Goal: Find specific page/section: Find specific page/section

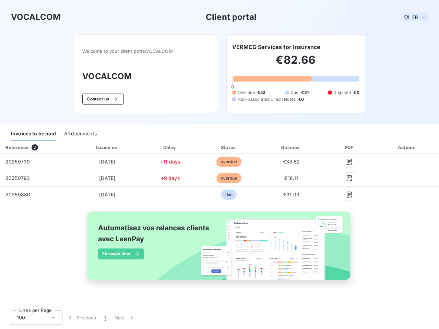
click at [415, 17] on span "FR" at bounding box center [414, 16] width 5 height 5
click at [103, 99] on button "Contact us" at bounding box center [103, 99] width 42 height 11
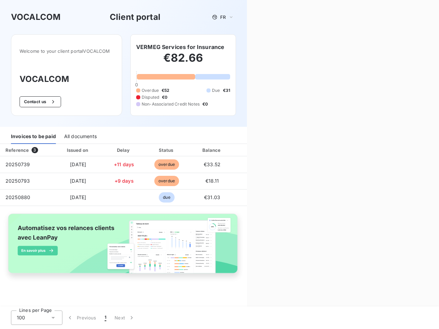
click at [276, 47] on div "Contact us Fill out the form below, and a member of our team will get back to y…" at bounding box center [343, 164] width 192 height 329
click at [33, 134] on div "Invoices to be paid" at bounding box center [33, 137] width 45 height 14
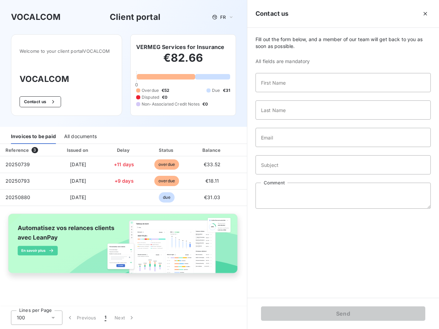
click at [80, 134] on div "All documents" at bounding box center [80, 137] width 33 height 14
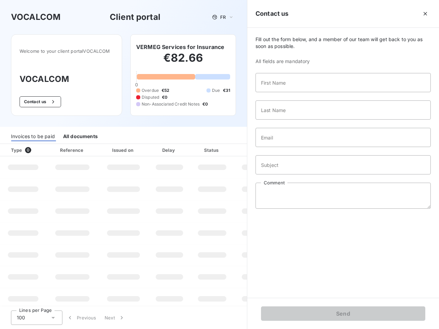
click at [36, 148] on th "Type 0" at bounding box center [23, 150] width 46 height 12
click at [107, 148] on th "Issued on" at bounding box center [123, 150] width 50 height 12
click at [170, 148] on th "Delay" at bounding box center [170, 150] width 42 height 12
click at [229, 148] on th "Status" at bounding box center [212, 150] width 44 height 12
click at [291, 148] on div "Fill out the form below, and a member of our team will get back to you as soon …" at bounding box center [343, 163] width 192 height 270
